Goal: Information Seeking & Learning: Learn about a topic

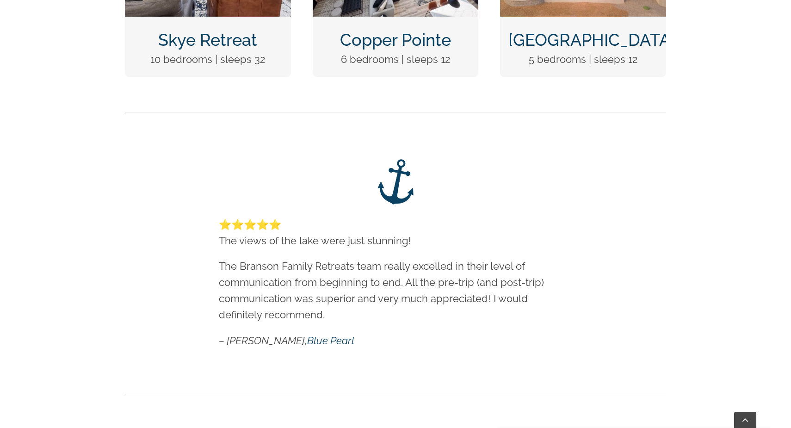
scroll to position [481, 0]
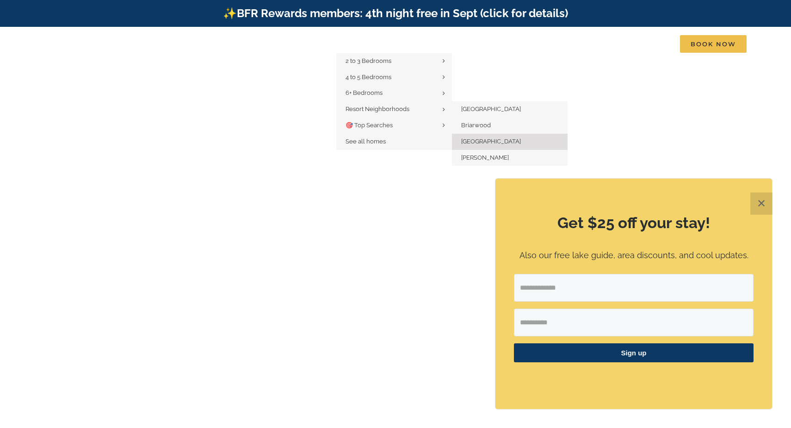
click at [472, 143] on link "[GEOGRAPHIC_DATA]" at bounding box center [510, 142] width 116 height 16
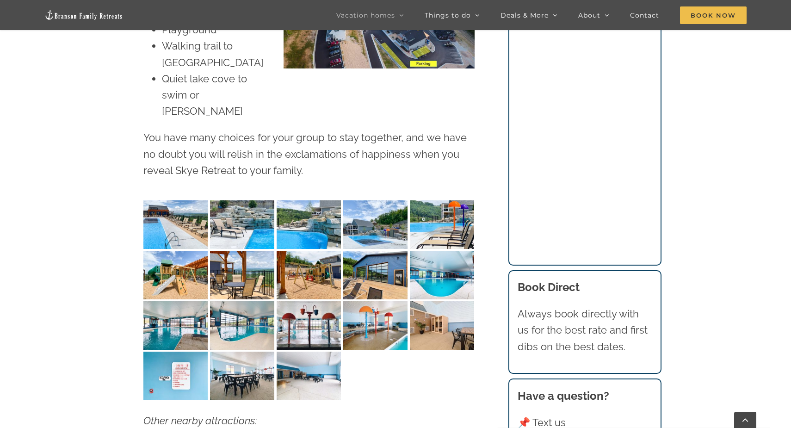
scroll to position [1266, 0]
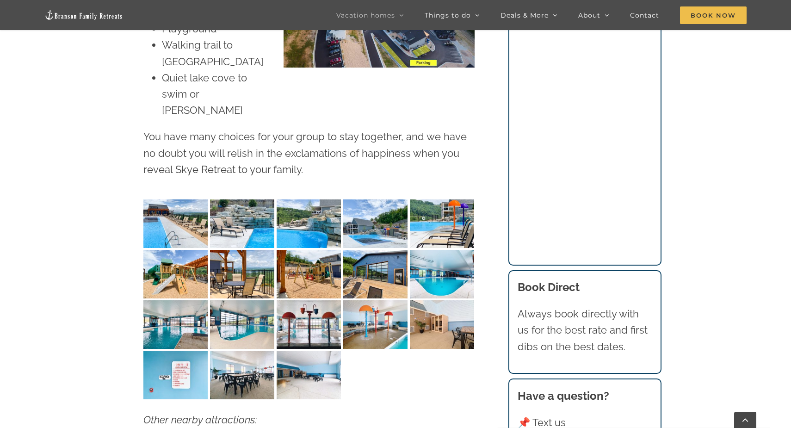
click at [450, 250] on img "Skye Retreat indoor pool Chateau Cove IMG-1648" at bounding box center [442, 274] width 64 height 48
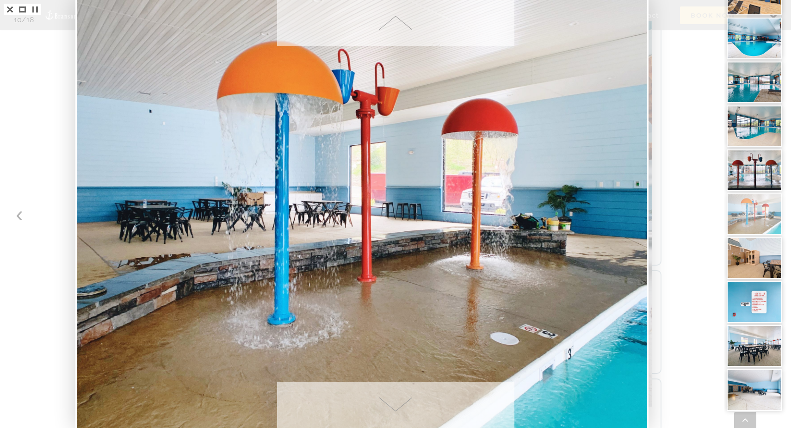
click at [375, 390] on span at bounding box center [395, 405] width 237 height 46
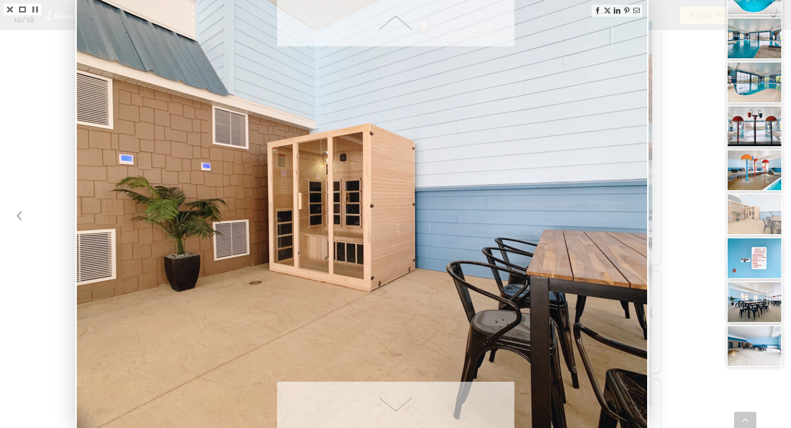
click at [375, 390] on span at bounding box center [395, 405] width 237 height 46
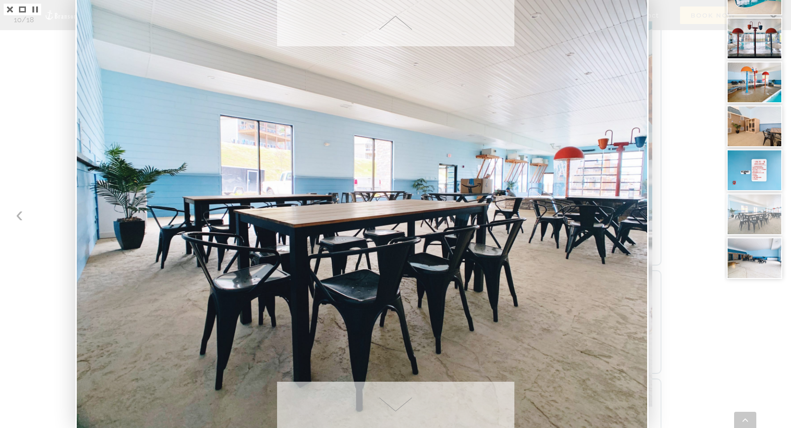
click at [461, 24] on span at bounding box center [395, 23] width 237 height 46
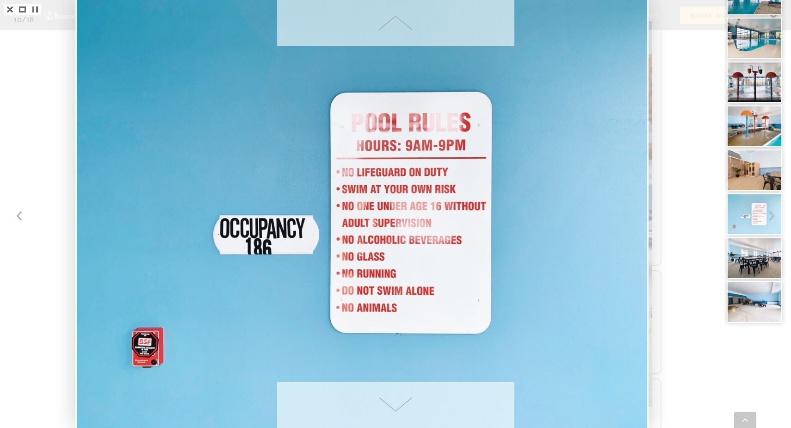
click at [424, 414] on span at bounding box center [395, 405] width 237 height 46
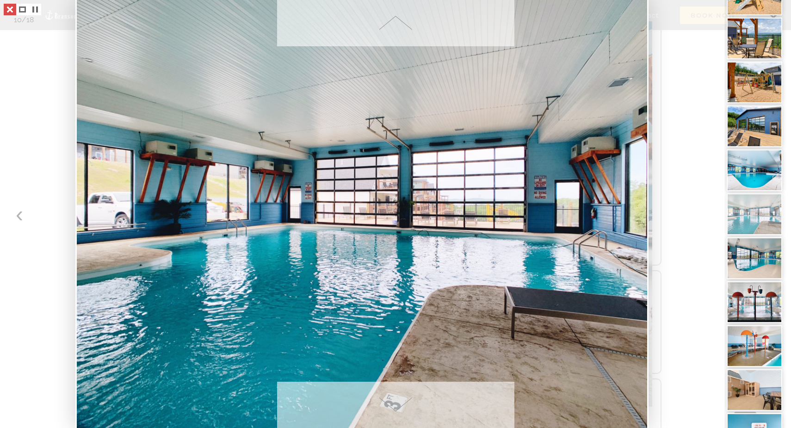
click at [8, 8] on link at bounding box center [10, 10] width 12 height 12
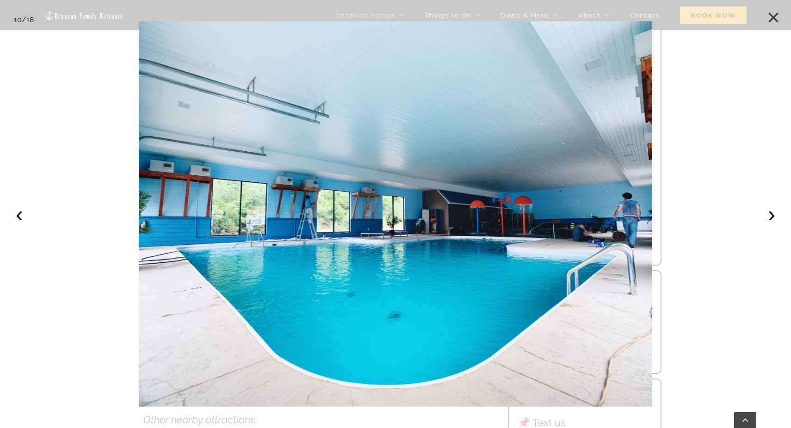
click at [777, 17] on button "×" at bounding box center [774, 17] width 20 height 20
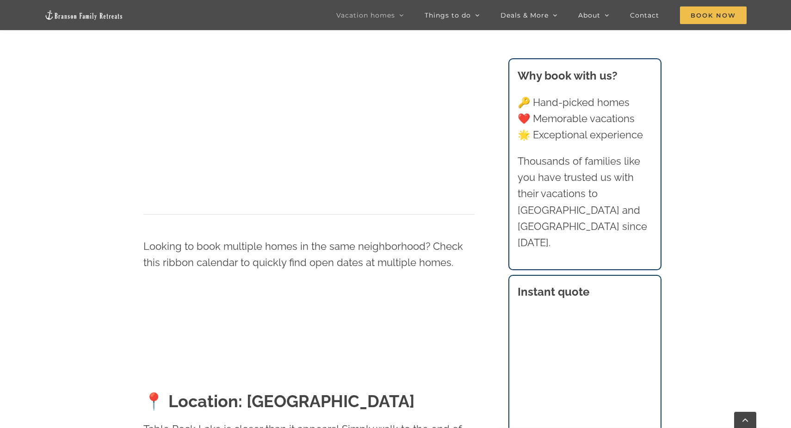
scroll to position [653, 0]
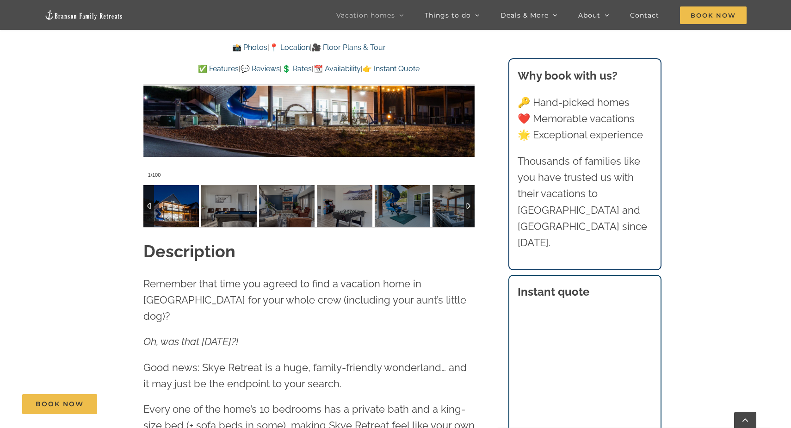
scroll to position [898, 0]
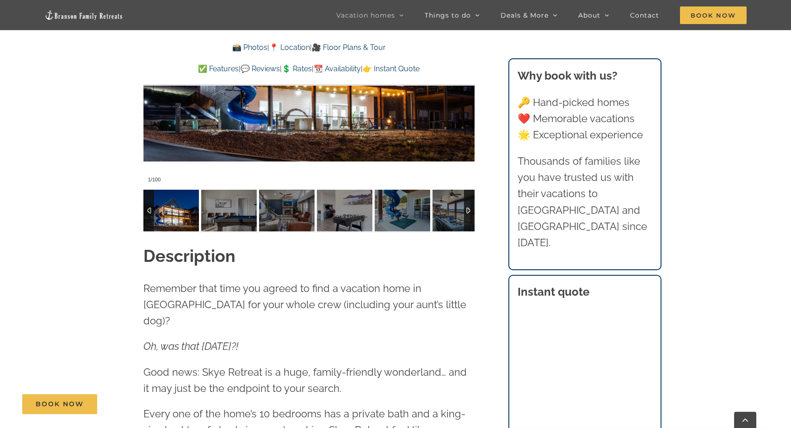
click at [172, 205] on img at bounding box center [171, 211] width 56 height 42
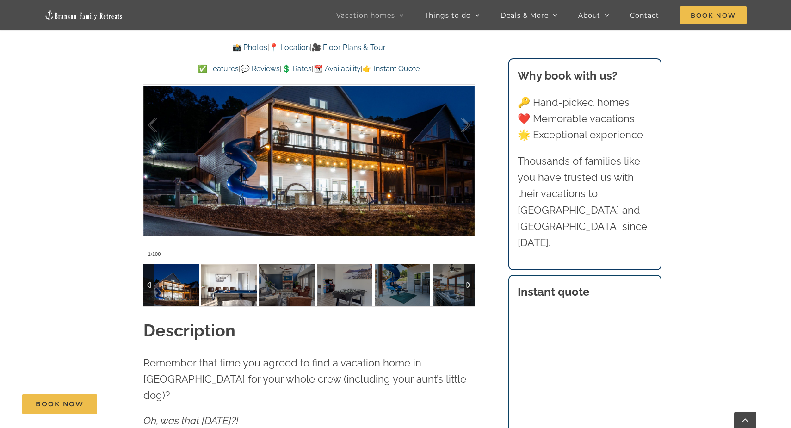
scroll to position [822, 0]
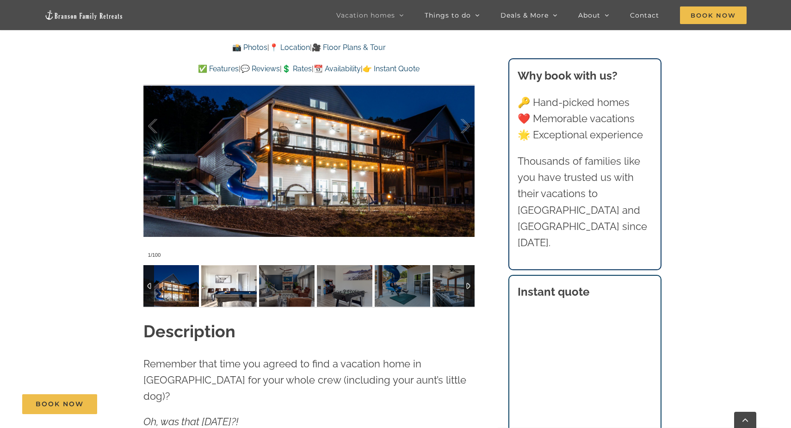
click at [215, 291] on img at bounding box center [229, 286] width 56 height 42
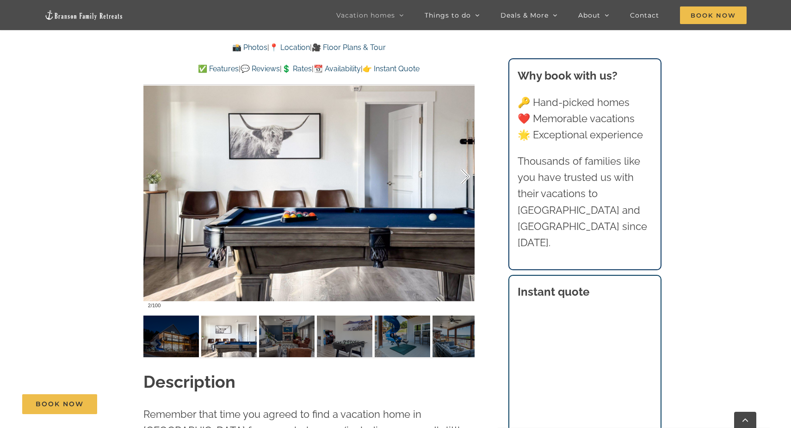
scroll to position [765, 0]
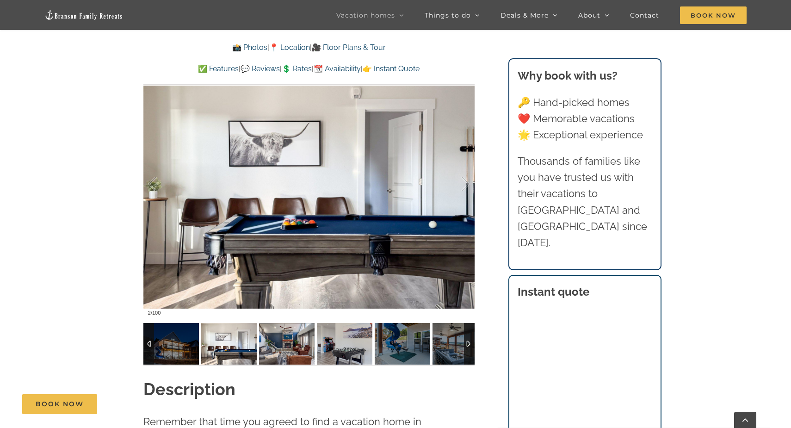
click at [351, 334] on img at bounding box center [345, 344] width 56 height 42
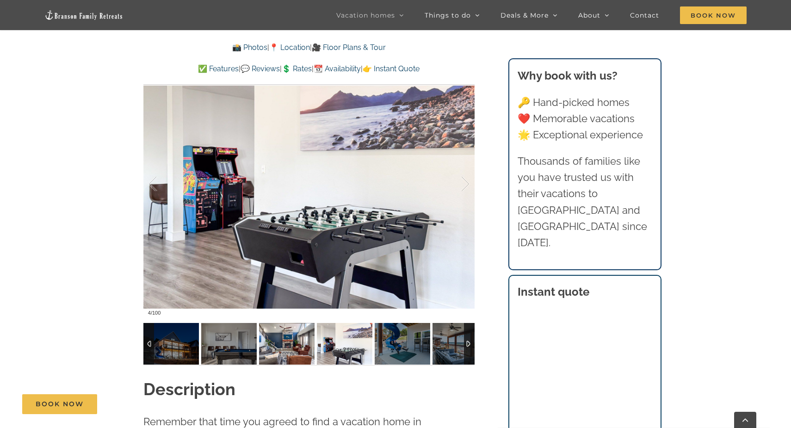
click at [296, 346] on img at bounding box center [287, 344] width 56 height 42
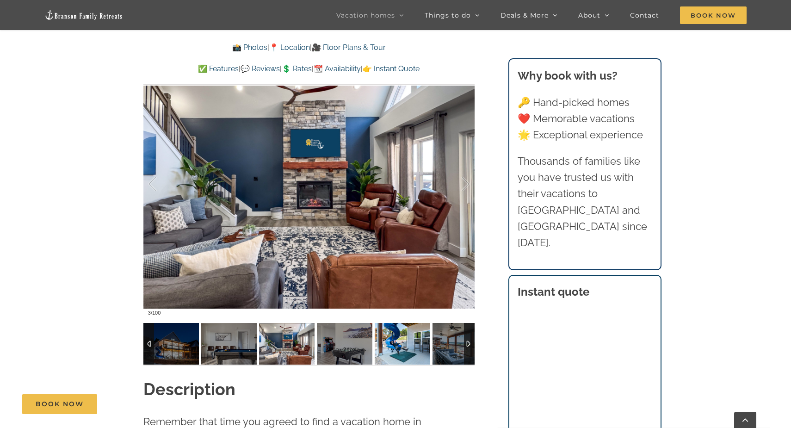
click at [406, 358] on img at bounding box center [403, 344] width 56 height 42
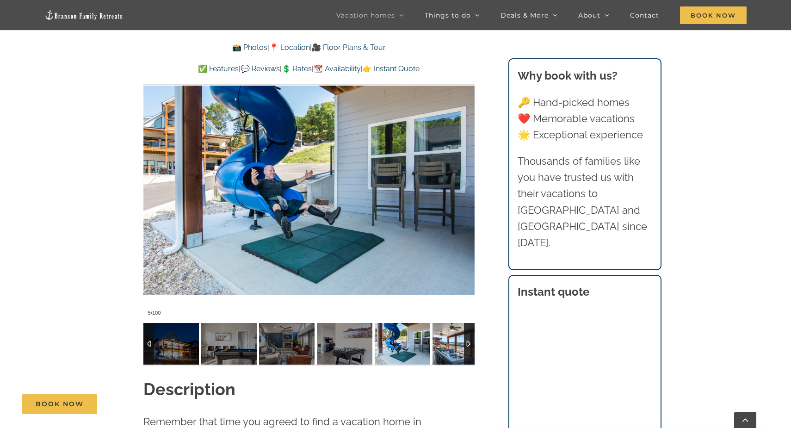
click at [445, 355] on img at bounding box center [461, 344] width 56 height 42
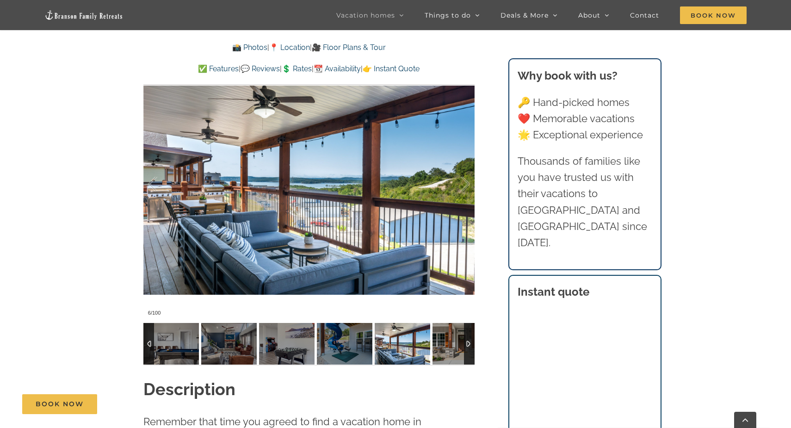
click at [367, 350] on img at bounding box center [345, 344] width 56 height 42
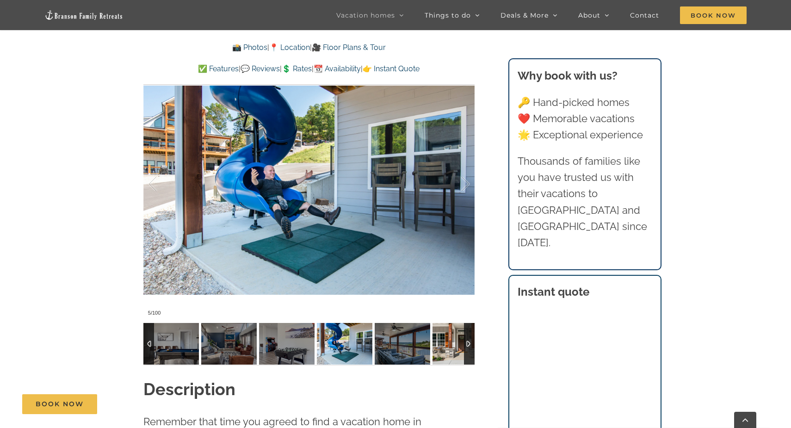
click at [455, 345] on img at bounding box center [461, 344] width 56 height 42
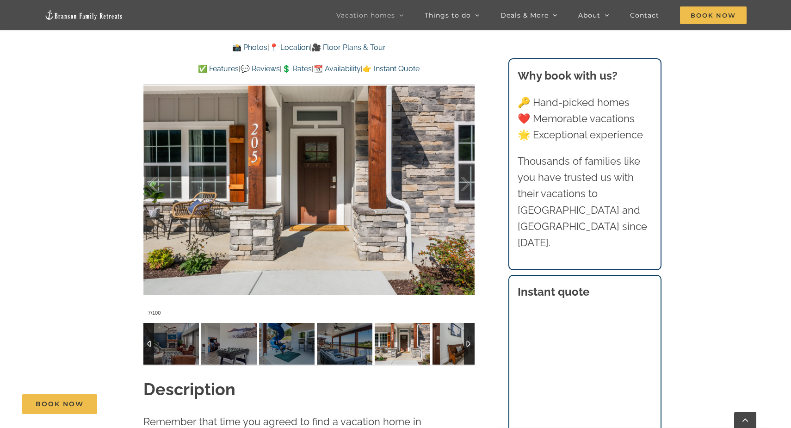
click at [456, 340] on img at bounding box center [461, 344] width 56 height 42
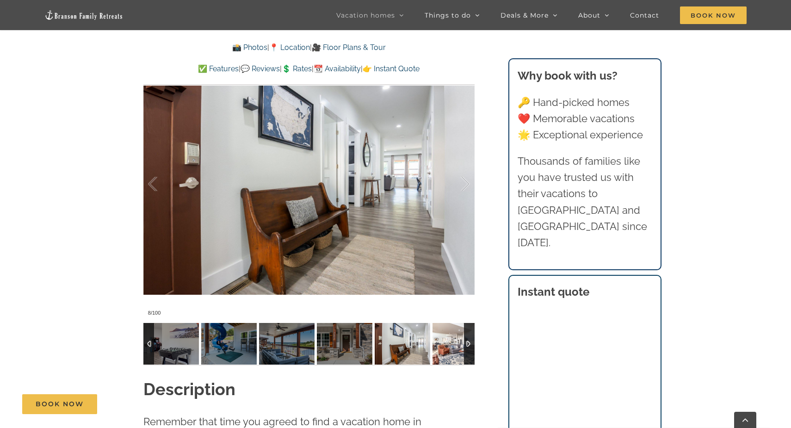
click at [456, 340] on img at bounding box center [461, 344] width 56 height 42
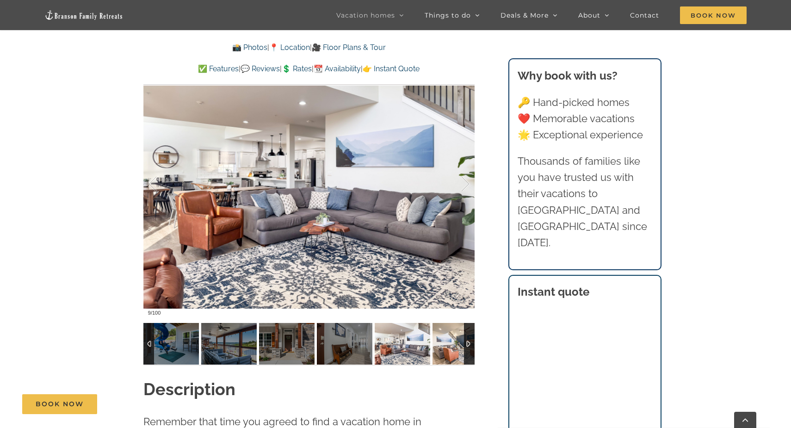
click at [456, 340] on img at bounding box center [461, 344] width 56 height 42
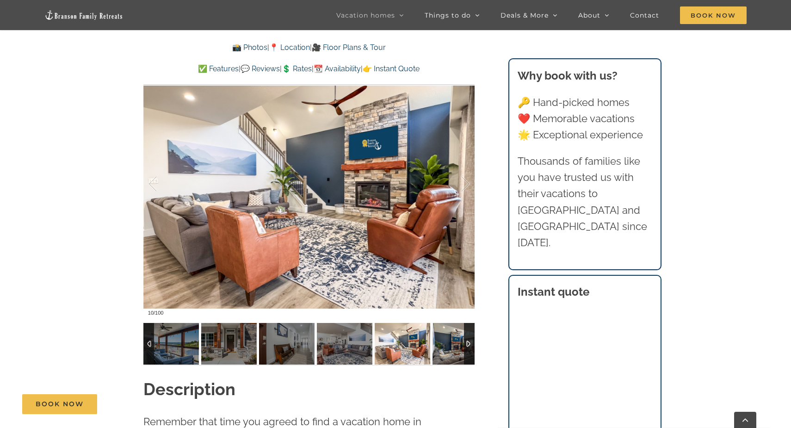
click at [456, 340] on img at bounding box center [461, 344] width 56 height 42
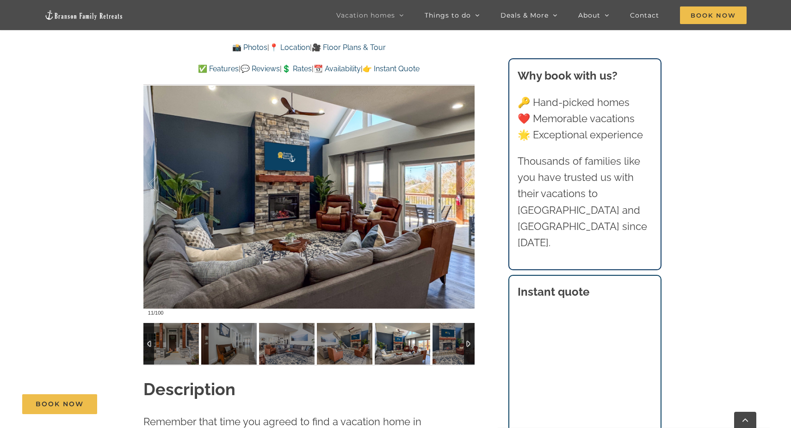
click at [456, 340] on img at bounding box center [461, 344] width 56 height 42
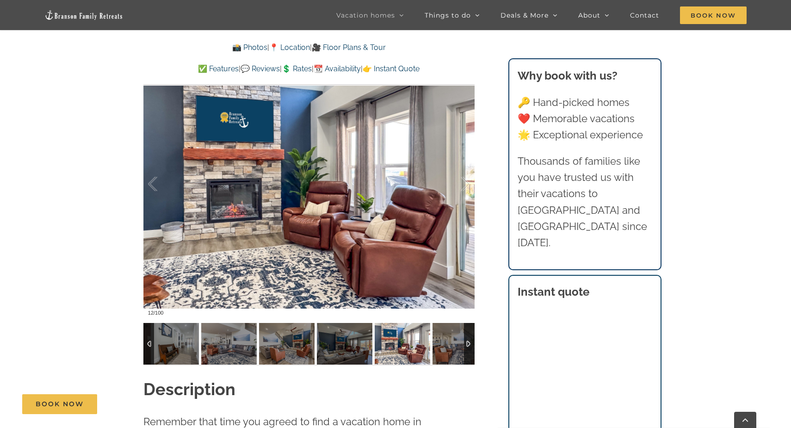
click at [456, 340] on img at bounding box center [461, 344] width 56 height 42
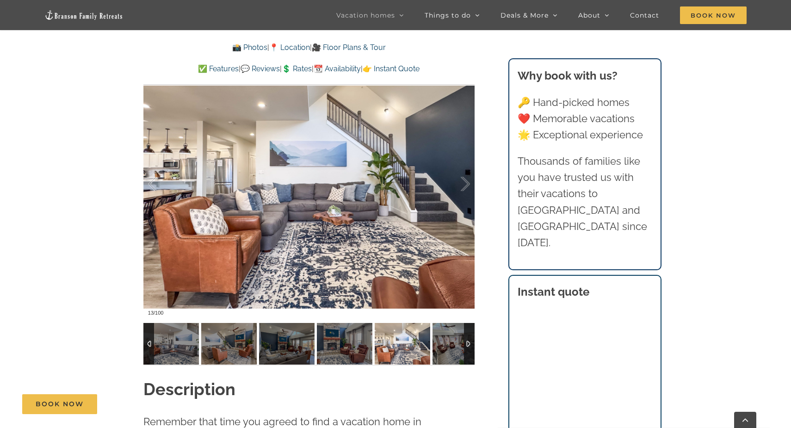
click at [456, 340] on img at bounding box center [461, 344] width 56 height 42
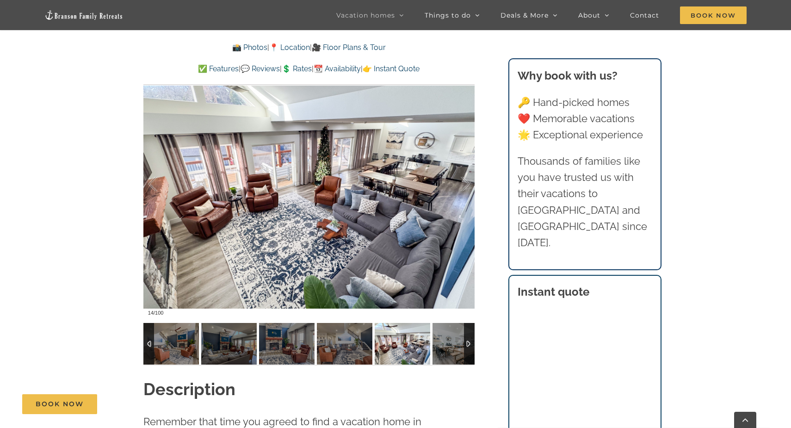
click at [456, 340] on img at bounding box center [461, 344] width 56 height 42
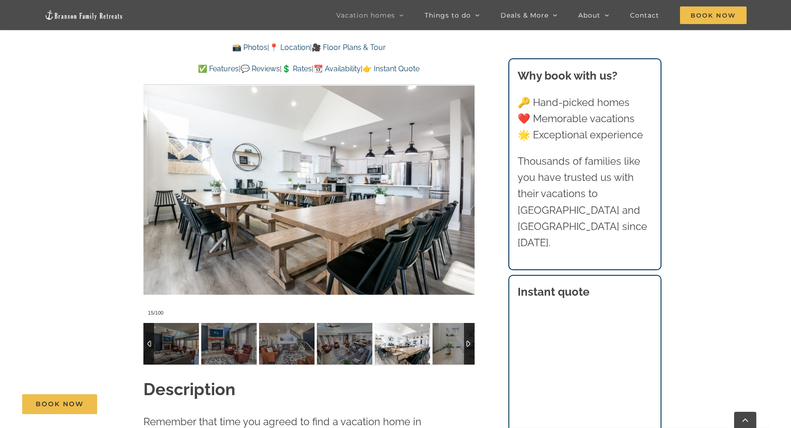
click at [456, 340] on img at bounding box center [461, 344] width 56 height 42
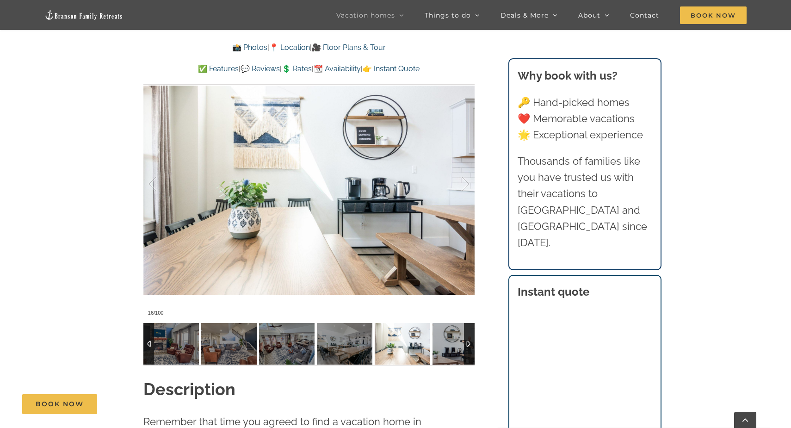
click at [456, 340] on img at bounding box center [461, 344] width 56 height 42
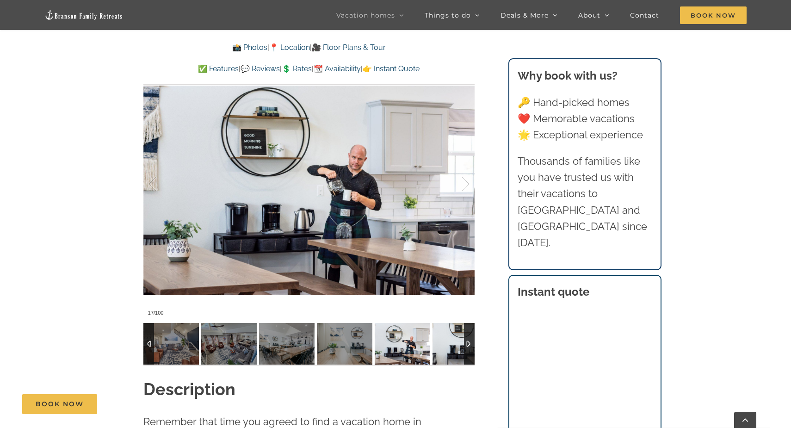
click at [456, 340] on img at bounding box center [461, 344] width 56 height 42
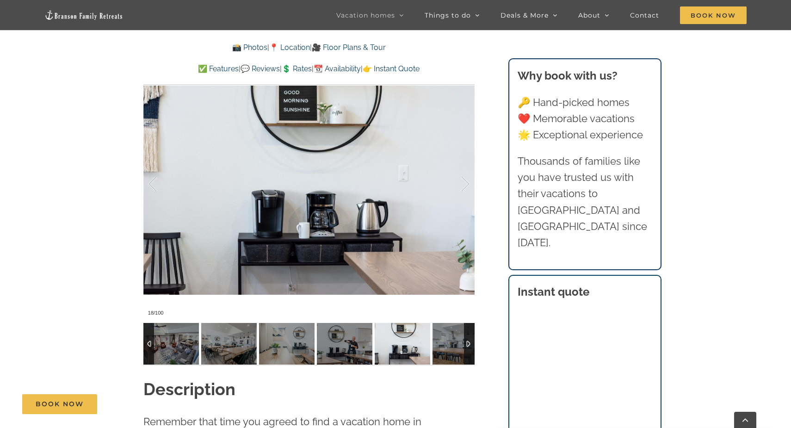
click at [456, 340] on img at bounding box center [461, 344] width 56 height 42
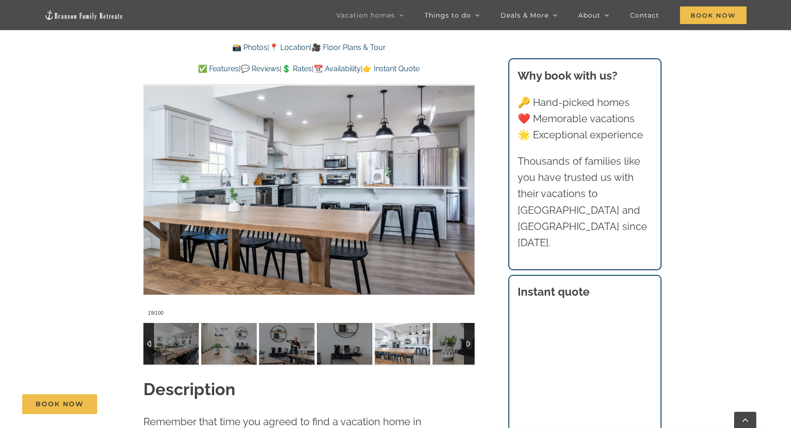
click at [456, 340] on img at bounding box center [461, 344] width 56 height 42
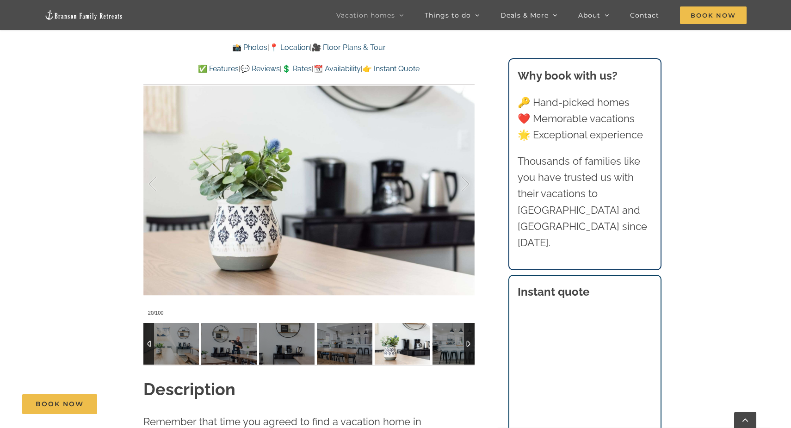
click at [456, 340] on img at bounding box center [461, 344] width 56 height 42
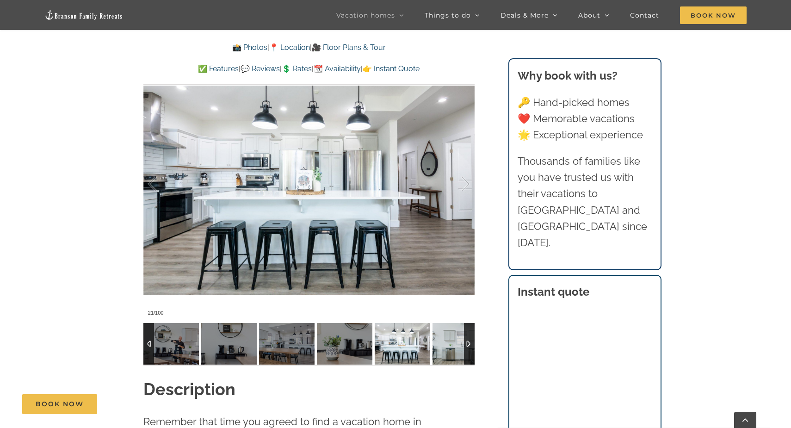
click at [456, 340] on img at bounding box center [461, 344] width 56 height 42
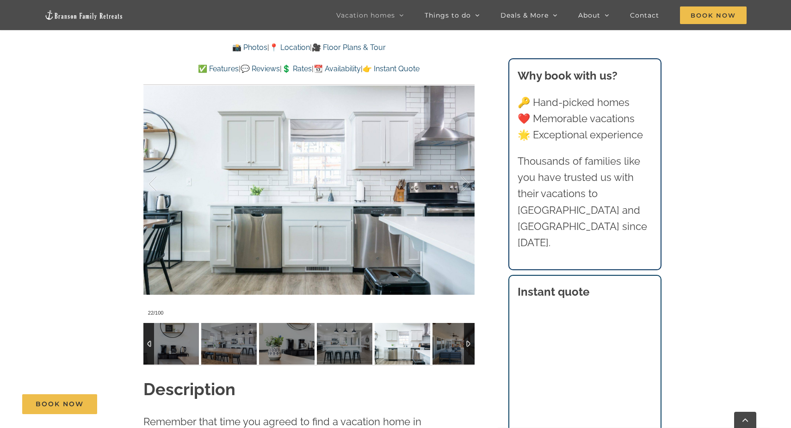
click at [456, 340] on img at bounding box center [461, 344] width 56 height 42
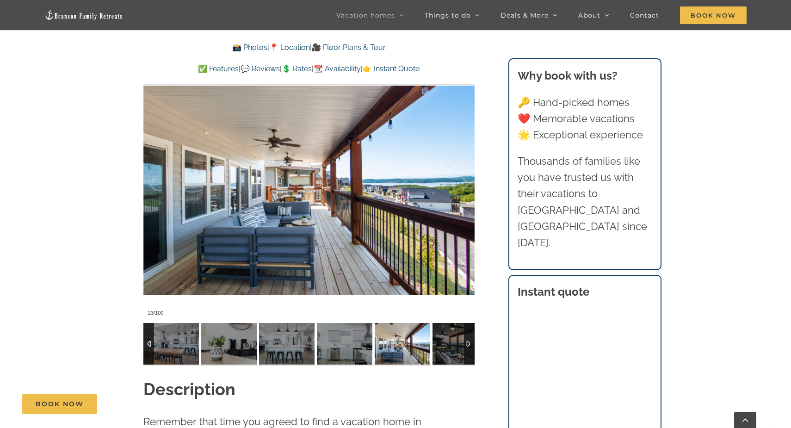
click at [456, 340] on img at bounding box center [461, 344] width 56 height 42
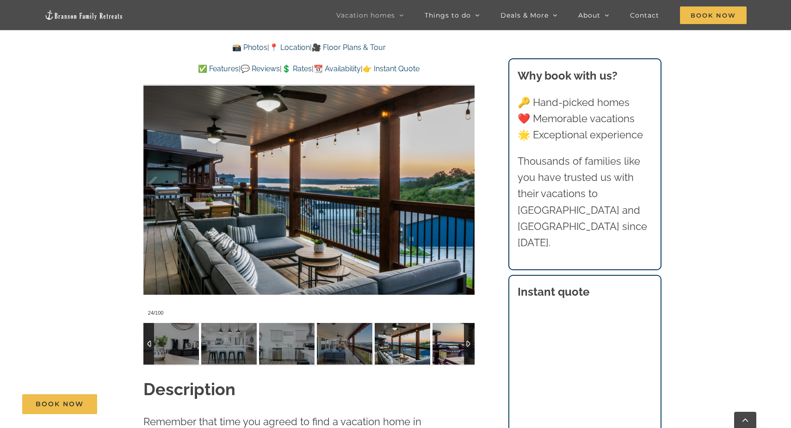
click at [456, 340] on img at bounding box center [461, 344] width 56 height 42
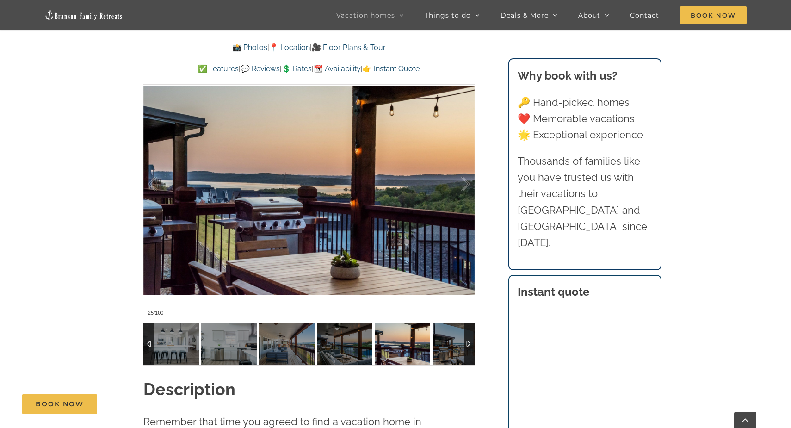
click at [456, 340] on img at bounding box center [461, 344] width 56 height 42
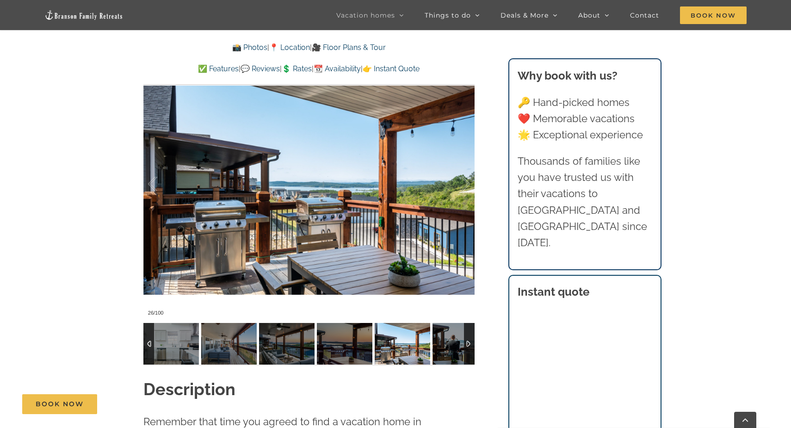
click at [456, 340] on img at bounding box center [461, 344] width 56 height 42
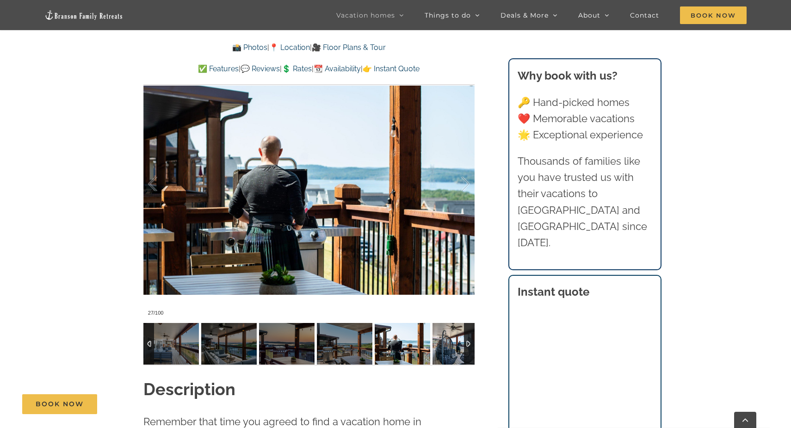
click at [456, 340] on img at bounding box center [461, 344] width 56 height 42
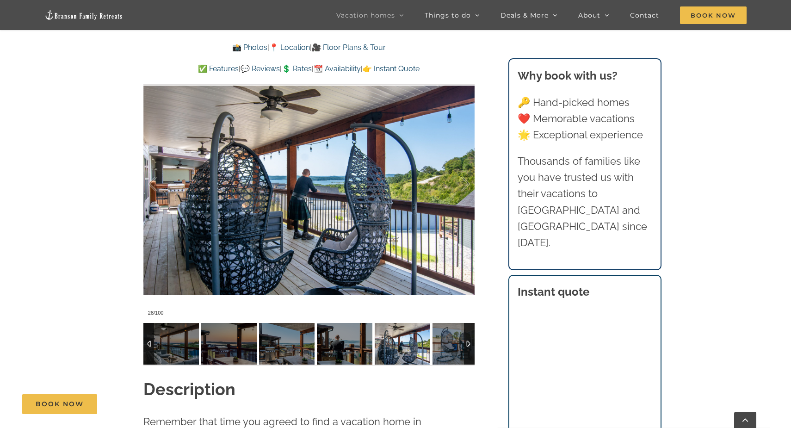
click at [456, 340] on img at bounding box center [461, 344] width 56 height 42
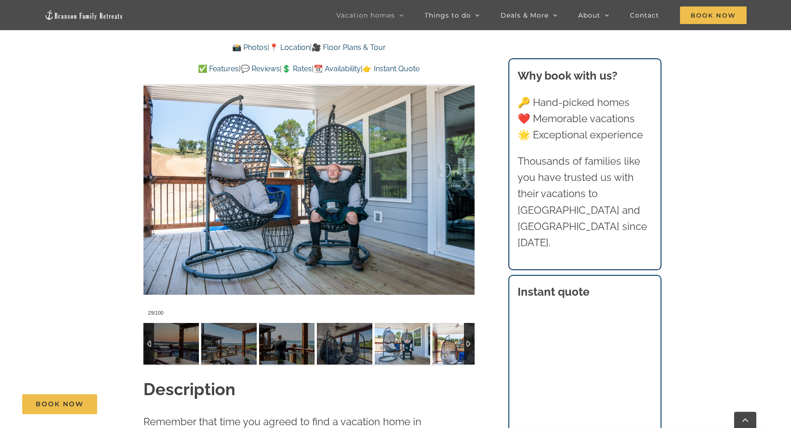
click at [456, 341] on img at bounding box center [461, 344] width 56 height 42
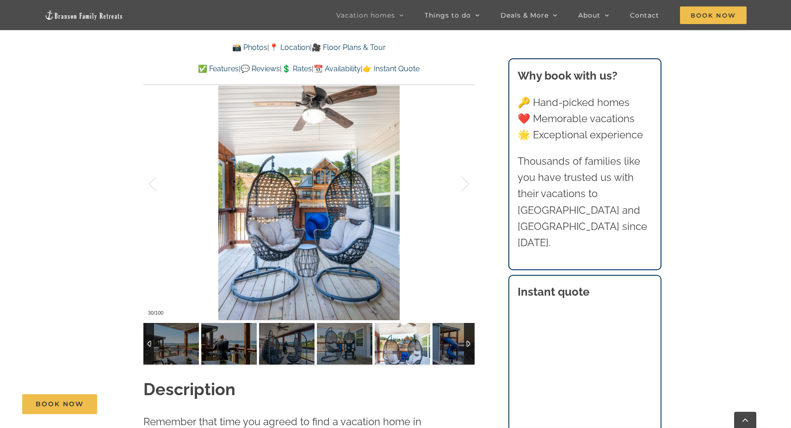
click at [456, 341] on img at bounding box center [461, 344] width 56 height 42
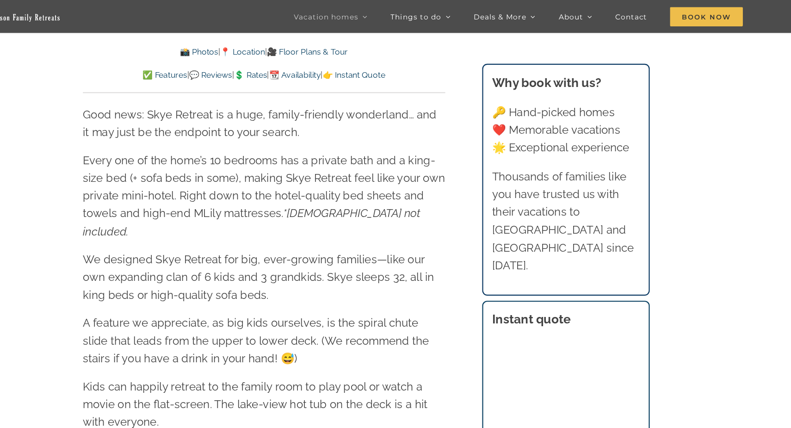
scroll to position [1128, 0]
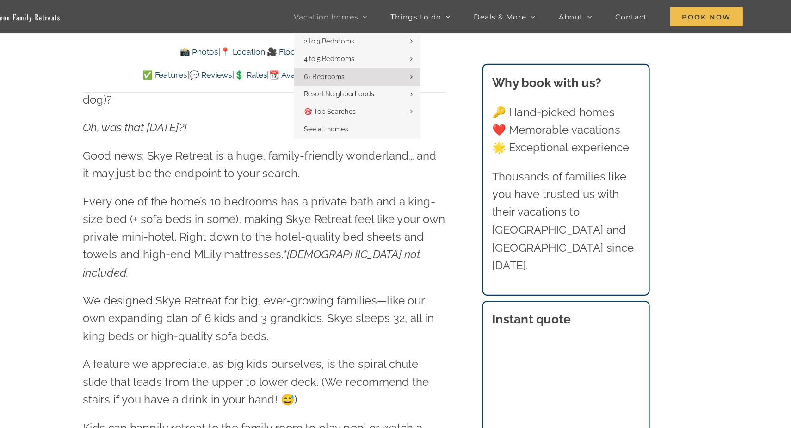
click at [336, 17] on span "Vacation homes" at bounding box center [365, 15] width 59 height 6
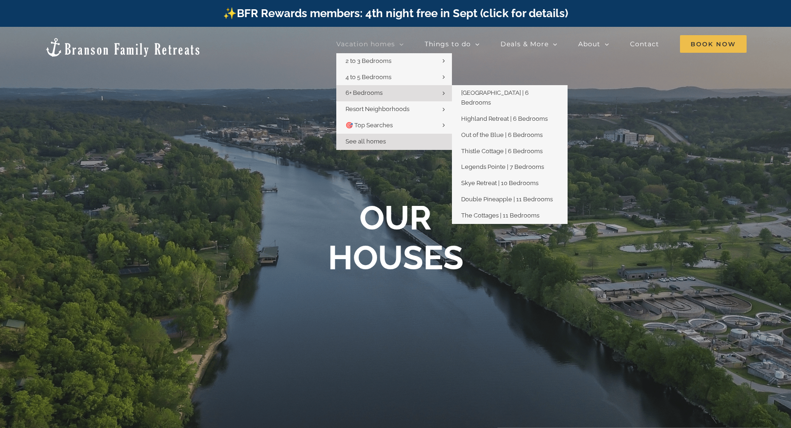
click at [376, 92] on span "6+ Bedrooms" at bounding box center [364, 92] width 37 height 7
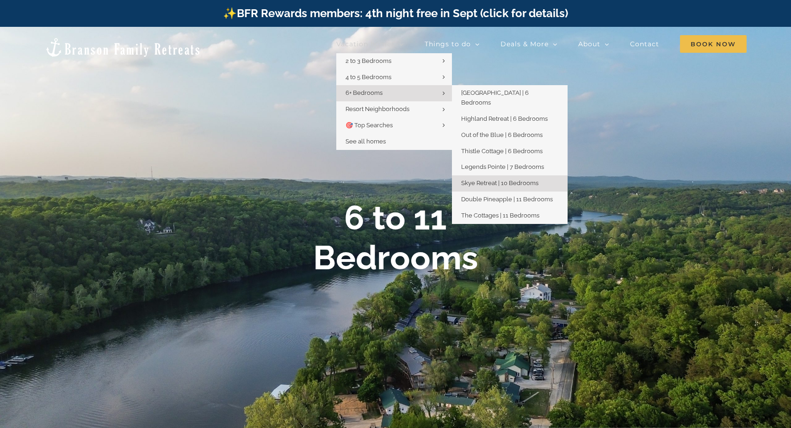
scroll to position [15, 0]
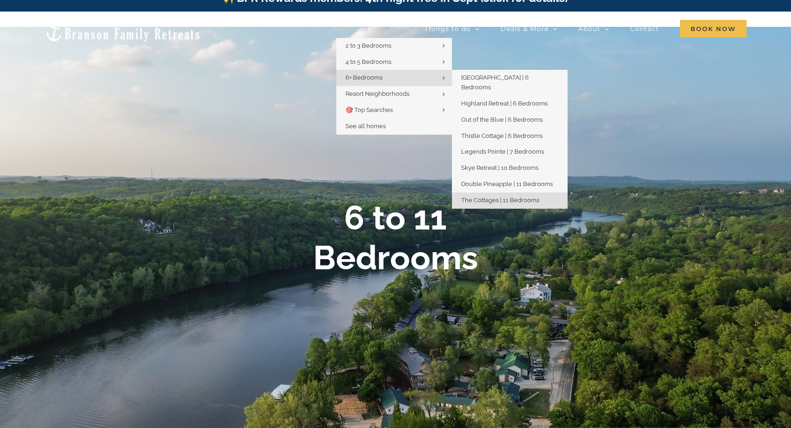
click at [521, 197] on span "The Cottages | 11 Bedrooms" at bounding box center [500, 200] width 78 height 7
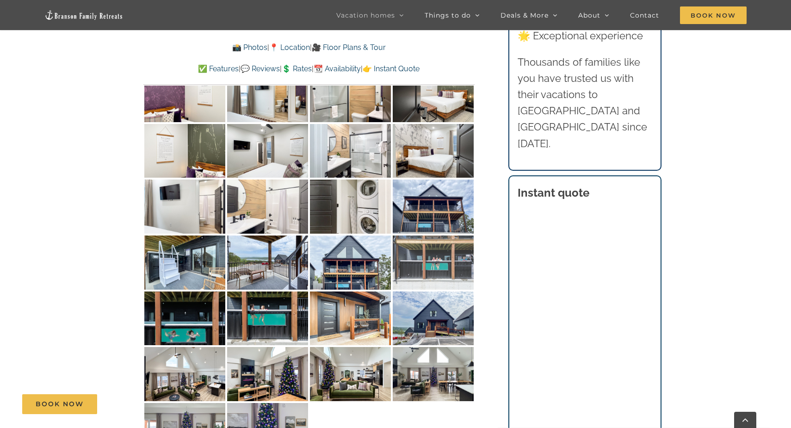
scroll to position [3634, 0]
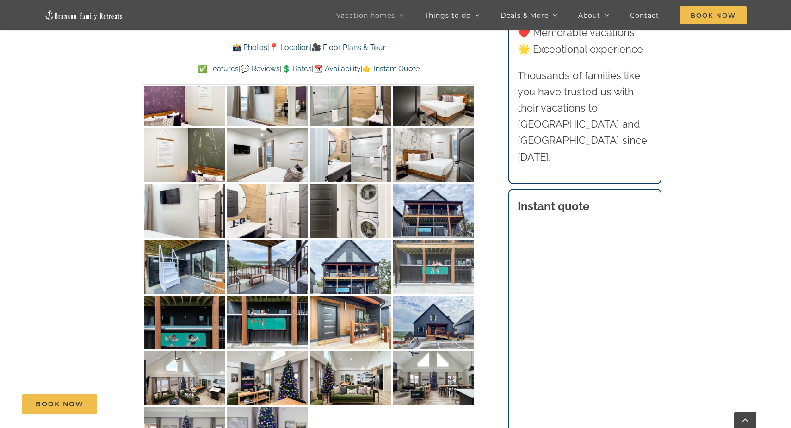
click at [425, 240] on img at bounding box center [433, 267] width 81 height 54
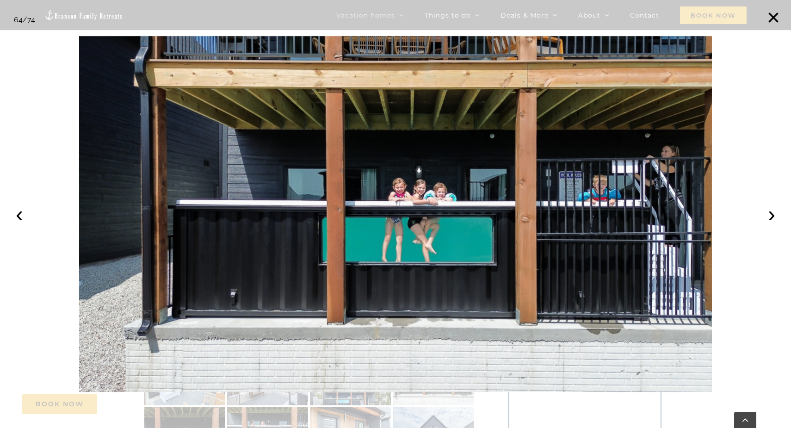
scroll to position [3517, 0]
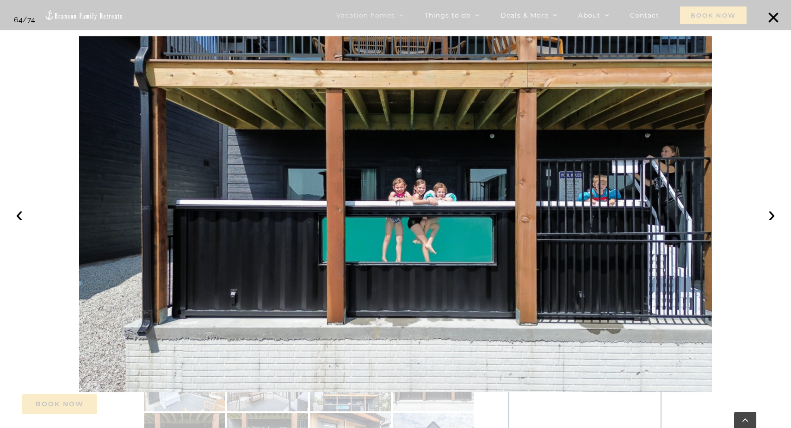
click at [763, 20] on div at bounding box center [395, 214] width 791 height 428
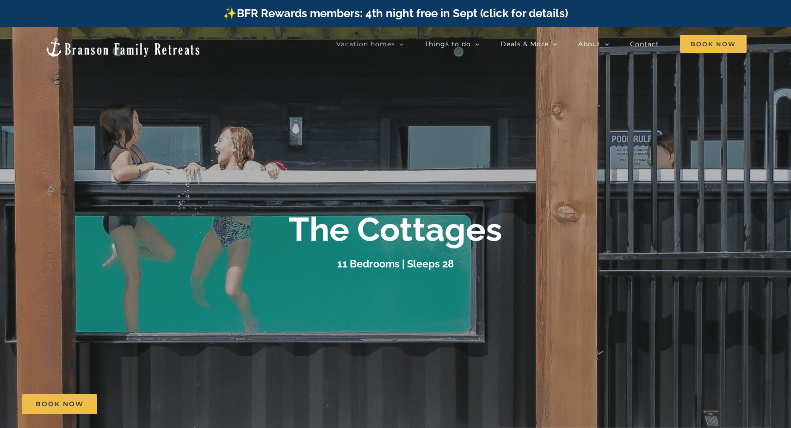
scroll to position [0, 0]
click at [105, 45] on img at bounding box center [122, 47] width 157 height 21
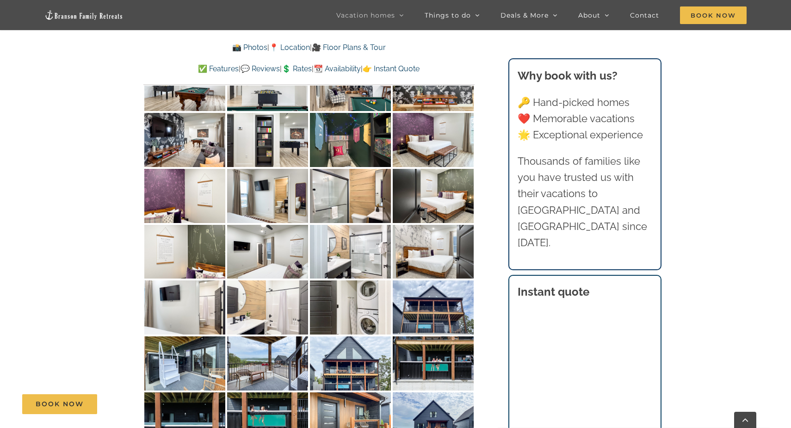
scroll to position [3534, 0]
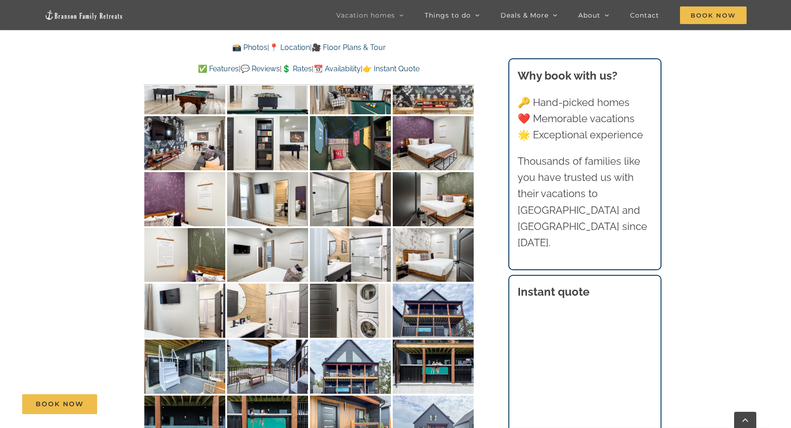
click at [426, 396] on img at bounding box center [433, 423] width 81 height 54
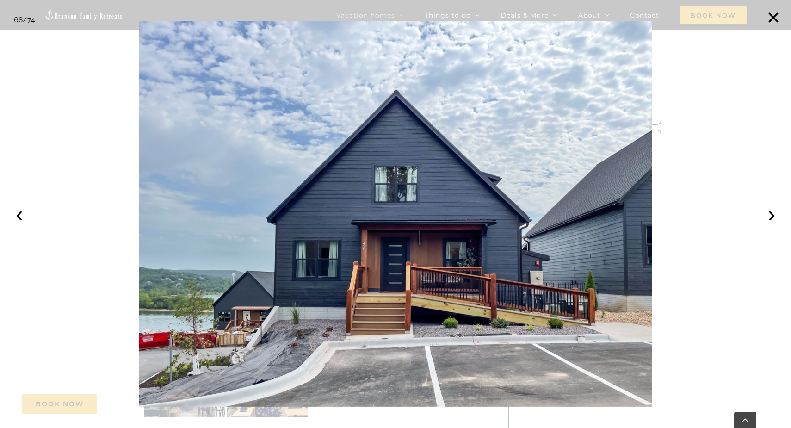
scroll to position [3680, 0]
click at [74, 206] on div at bounding box center [395, 214] width 791 height 428
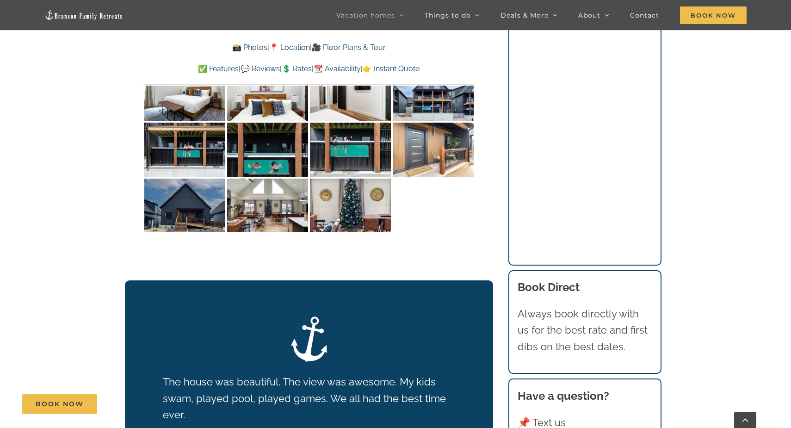
scroll to position [4780, 0]
click at [83, 16] on img at bounding box center [83, 15] width 79 height 11
